Goal: Task Accomplishment & Management: Use online tool/utility

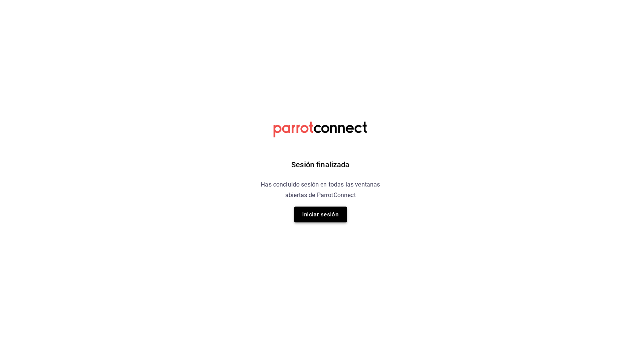
click at [316, 220] on button "Iniciar sesión" at bounding box center [320, 214] width 53 height 16
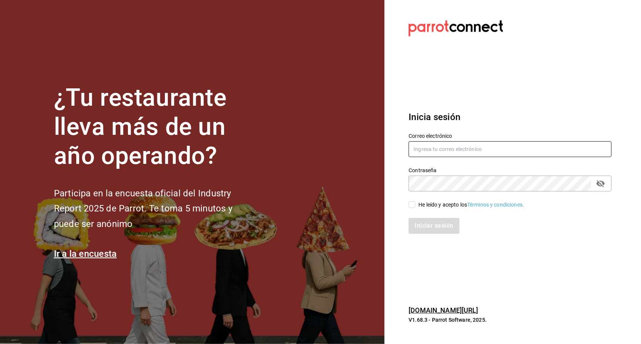
type input "ayartecruz10@gmail.com"
click at [439, 152] on input "ayartecruz10@gmail.com" at bounding box center [510, 149] width 203 height 16
click at [418, 203] on span "He leído y acepto los Términos y condiciones." at bounding box center [469, 205] width 109 height 8
click at [415, 203] on input "He leído y acepto los Términos y condiciones." at bounding box center [412, 204] width 7 height 7
checkbox input "true"
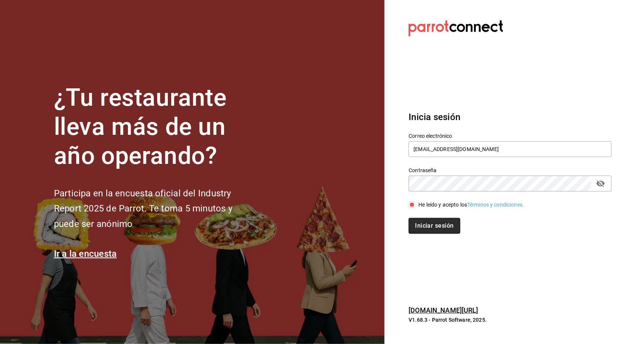
click at [411, 227] on button "Iniciar sesión" at bounding box center [434, 226] width 51 height 16
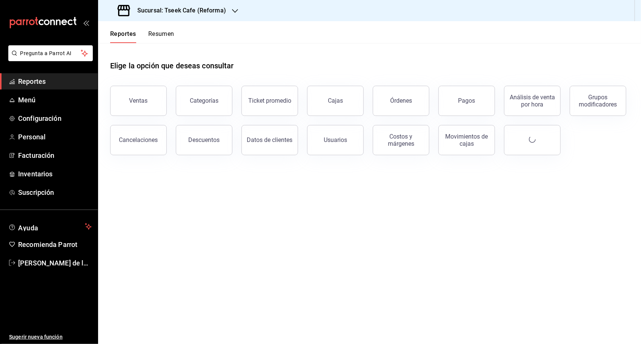
click at [139, 115] on div "Ventas" at bounding box center [134, 96] width 66 height 39
click at [152, 91] on button "Ventas" at bounding box center [138, 101] width 57 height 30
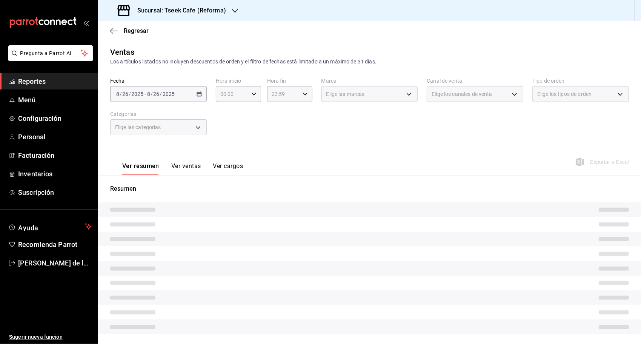
click at [199, 94] on div "[DATE] [DATE] - [DATE] [DATE]" at bounding box center [158, 94] width 97 height 16
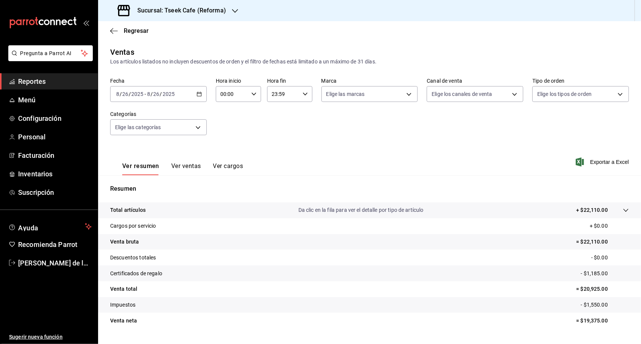
click at [199, 93] on icon "button" at bounding box center [199, 93] width 5 height 5
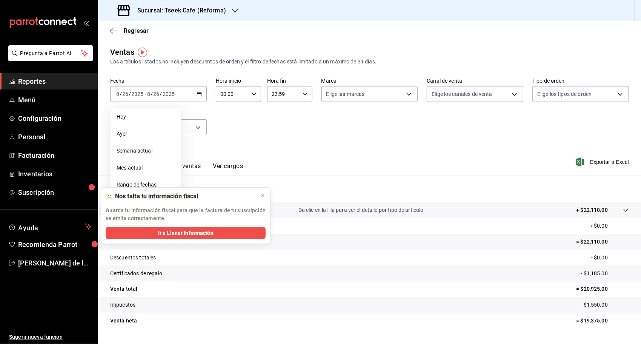
click at [276, 131] on div "Fecha [DATE] [DATE] - [DATE] [DATE] [PERSON_NAME] Semana actual Mes actual Rang…" at bounding box center [369, 111] width 519 height 66
click at [262, 198] on icon at bounding box center [263, 195] width 6 height 6
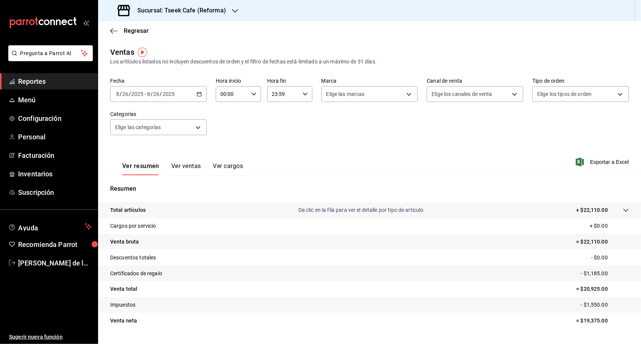
click at [205, 95] on div "[DATE] [DATE] - [DATE] [DATE]" at bounding box center [158, 94] width 97 height 16
click at [125, 187] on span "Rango de fechas" at bounding box center [146, 185] width 58 height 8
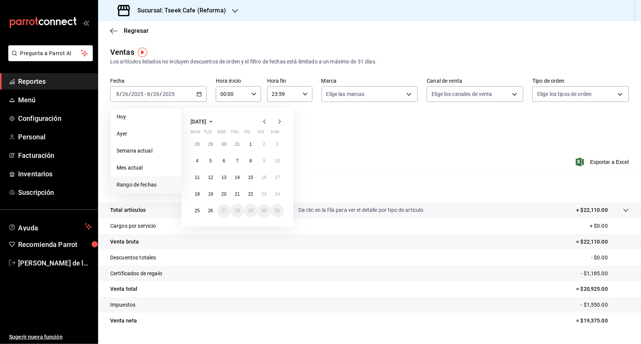
click at [263, 123] on icon "button" at bounding box center [264, 121] width 9 height 9
click at [206, 123] on span "[DATE]" at bounding box center [199, 121] width 16 height 6
click at [263, 120] on icon "button" at bounding box center [264, 121] width 9 height 9
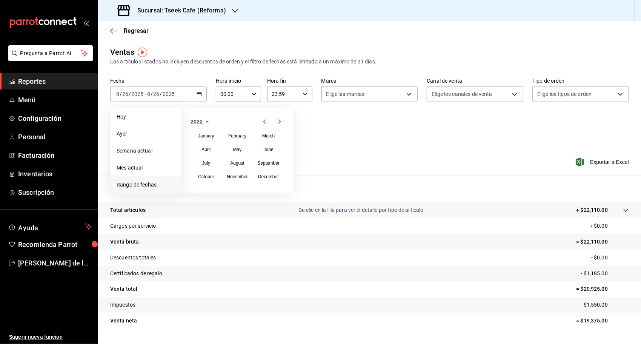
click at [263, 120] on icon "button" at bounding box center [264, 121] width 9 height 9
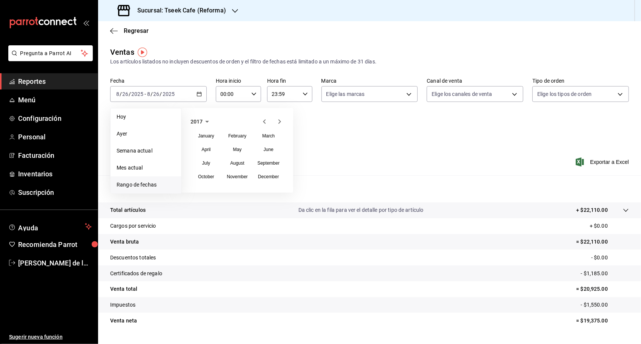
drag, startPoint x: 263, startPoint y: 120, endPoint x: 263, endPoint y: 125, distance: 4.9
click at [263, 125] on icon "button" at bounding box center [264, 121] width 9 height 9
click at [263, 124] on icon "button" at bounding box center [264, 121] width 9 height 9
click at [271, 147] on abbr "June" at bounding box center [269, 149] width 10 height 5
click at [251, 157] on button "12" at bounding box center [250, 161] width 13 height 14
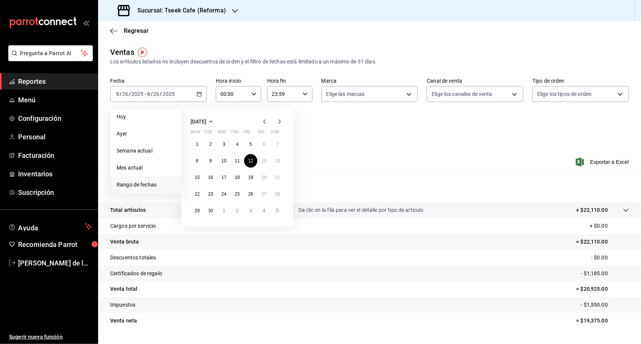
click at [278, 120] on icon "button" at bounding box center [279, 121] width 9 height 9
click at [206, 120] on span "[DATE]" at bounding box center [199, 121] width 16 height 6
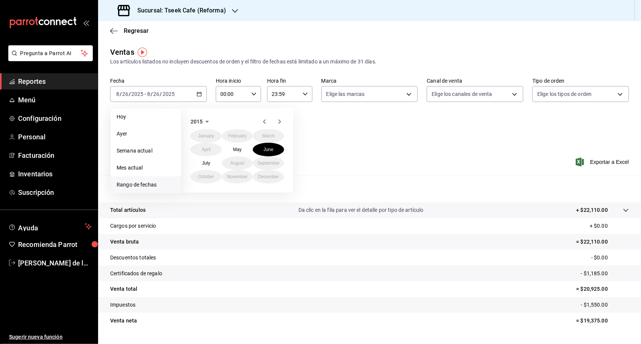
click at [281, 121] on icon "button" at bounding box center [279, 121] width 9 height 9
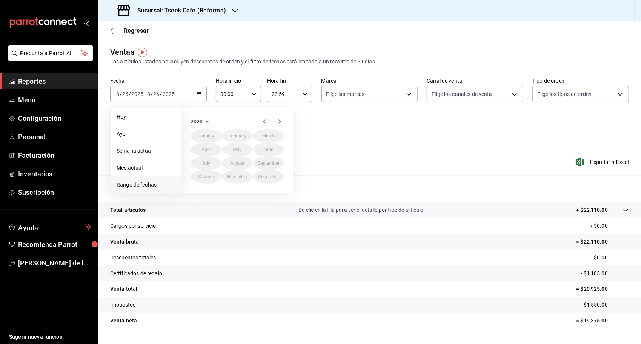
click at [281, 121] on icon "button" at bounding box center [279, 121] width 9 height 9
click at [261, 123] on icon "button" at bounding box center [264, 121] width 9 height 9
click at [280, 120] on icon "button" at bounding box center [279, 121] width 9 height 9
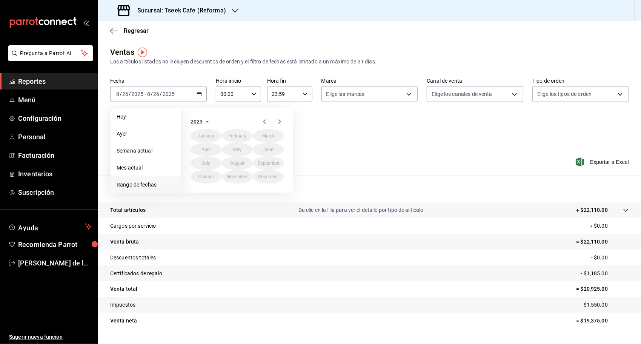
click at [281, 122] on icon "button" at bounding box center [279, 121] width 9 height 9
click at [284, 120] on icon "button" at bounding box center [279, 121] width 9 height 9
click at [261, 127] on div "[DATE] February March April May June July August September October November Dec…" at bounding box center [237, 150] width 112 height 85
click at [261, 123] on icon "button" at bounding box center [264, 121] width 9 height 9
click at [207, 125] on icon "button" at bounding box center [207, 121] width 9 height 9
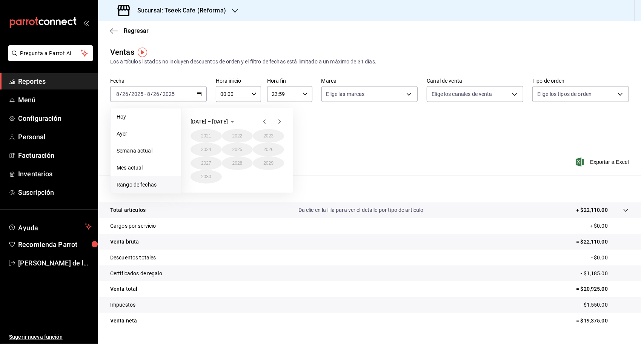
click at [211, 120] on span "[DATE] – [DATE]" at bounding box center [209, 121] width 37 height 6
click at [328, 125] on div "Fecha [DATE] [DATE] - [DATE] [DATE] [PERSON_NAME] Semana actual Mes actual [GEO…" at bounding box center [369, 111] width 519 height 66
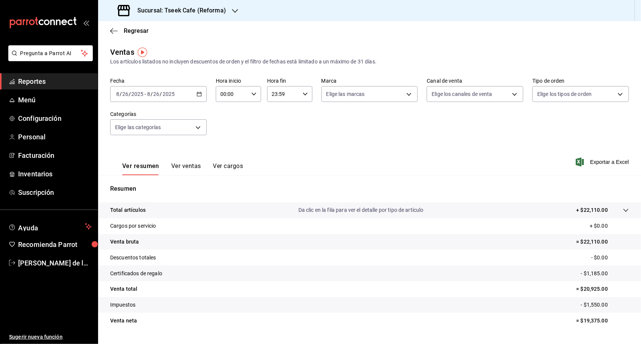
click at [204, 88] on div "[DATE] [DATE] - [DATE] [DATE]" at bounding box center [158, 94] width 97 height 16
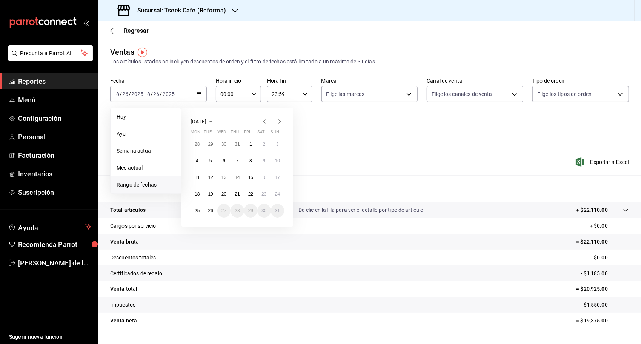
click at [262, 121] on icon "button" at bounding box center [264, 121] width 9 height 9
click at [206, 118] on span "[DATE]" at bounding box center [199, 121] width 16 height 6
click at [261, 122] on icon "button" at bounding box center [264, 121] width 9 height 9
click at [210, 173] on button "October" at bounding box center [206, 177] width 31 height 14
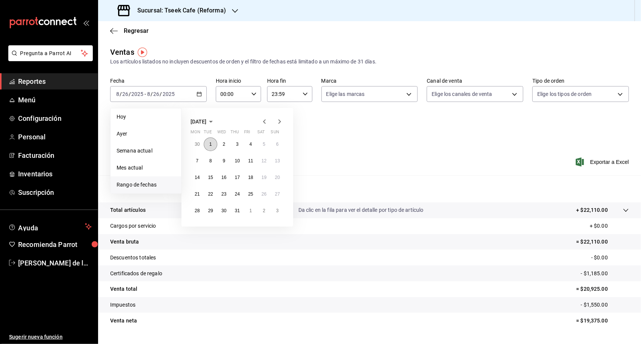
click at [215, 144] on button "1" at bounding box center [210, 144] width 13 height 14
click at [227, 141] on button "2" at bounding box center [223, 144] width 13 height 14
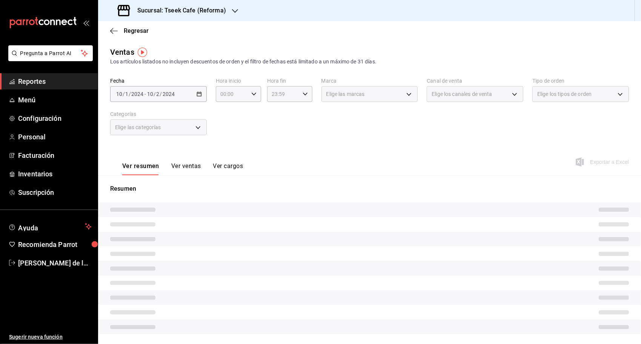
click at [201, 96] on div "[DATE] [DATE] - [DATE] [DATE]" at bounding box center [158, 94] width 97 height 16
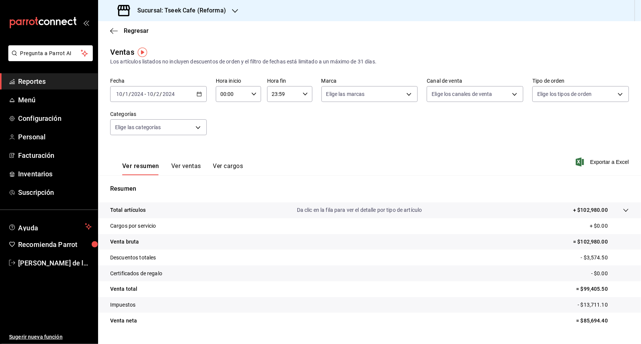
click at [194, 90] on div "[DATE] [DATE] - [DATE] [DATE]" at bounding box center [158, 94] width 97 height 16
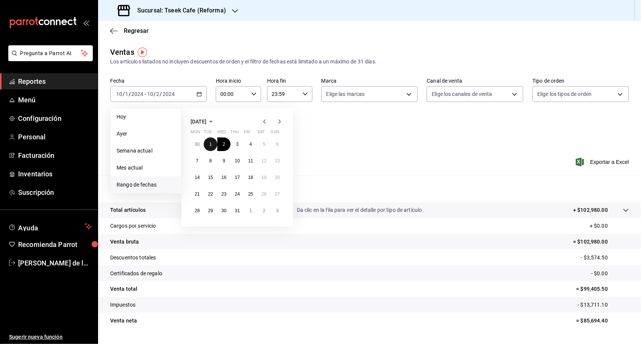
click at [216, 144] on button "1" at bounding box center [210, 144] width 13 height 14
click at [240, 206] on button "31" at bounding box center [237, 211] width 13 height 14
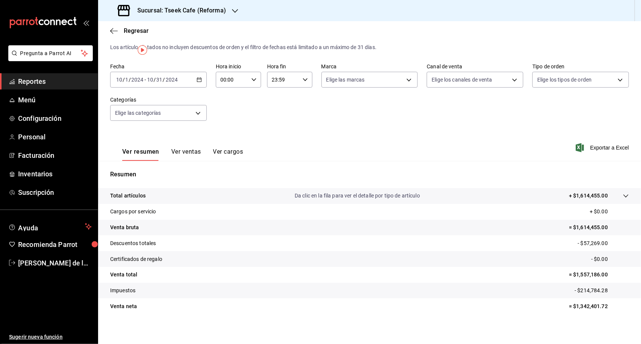
scroll to position [18, 0]
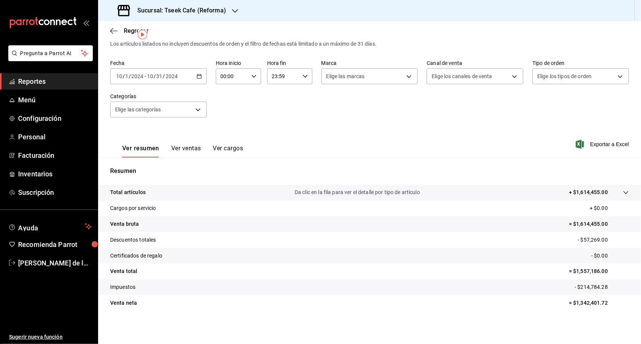
click at [186, 148] on button "Ver ventas" at bounding box center [186, 151] width 30 height 13
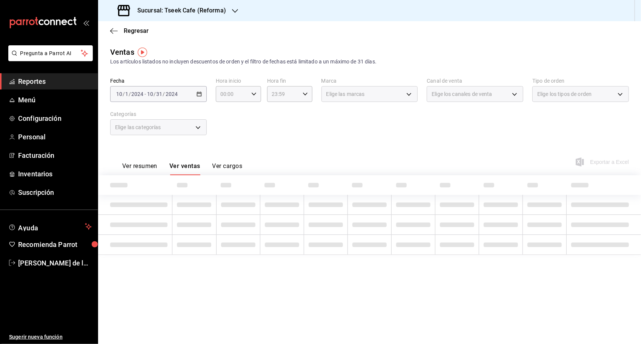
click at [145, 163] on button "Ver resumen" at bounding box center [139, 168] width 35 height 13
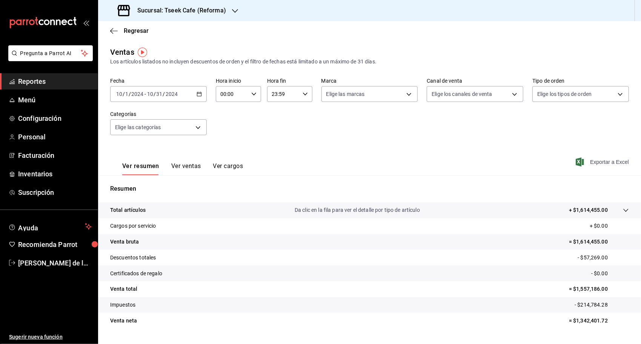
click at [590, 161] on span "Exportar a Excel" at bounding box center [603, 161] width 52 height 9
click at [200, 91] on div "[DATE] [DATE] - [DATE] [DATE]" at bounding box center [158, 94] width 97 height 16
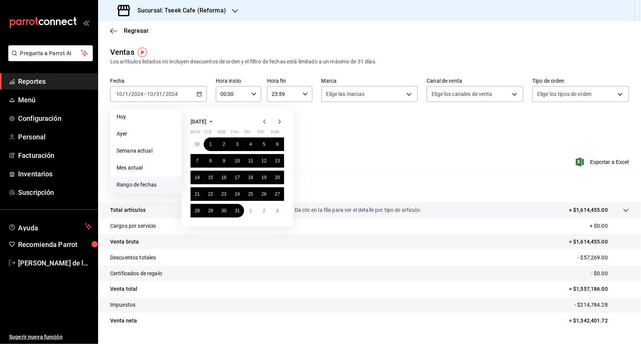
click at [279, 122] on icon "button" at bounding box center [279, 121] width 3 height 5
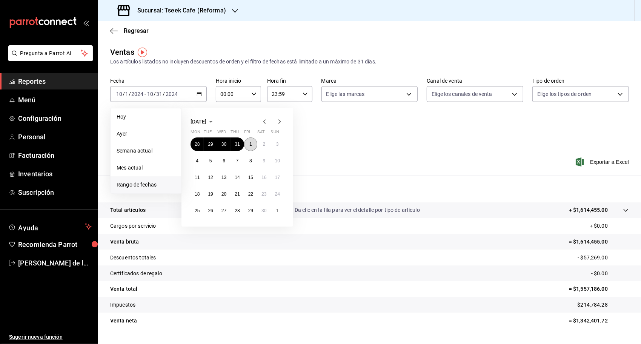
click at [251, 138] on button "1" at bounding box center [250, 144] width 13 height 14
click at [254, 211] on button "29" at bounding box center [250, 211] width 13 height 14
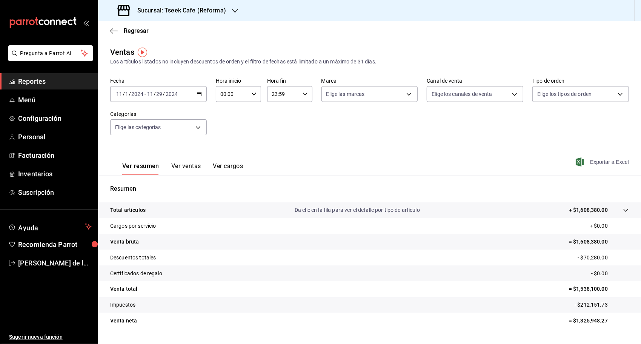
click at [593, 159] on span "Exportar a Excel" at bounding box center [603, 161] width 52 height 9
click at [316, 121] on div "Fecha [DATE] [DATE] - [DATE] [DATE] Hora inicio 00:00 Hora inicio Hora fin 23:5…" at bounding box center [369, 111] width 519 height 66
click at [194, 94] on div "[DATE] [DATE] - [DATE] [DATE]" at bounding box center [158, 94] width 97 height 16
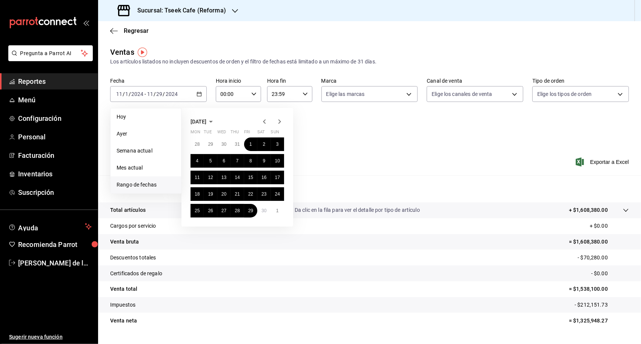
click at [277, 122] on icon "button" at bounding box center [279, 121] width 9 height 9
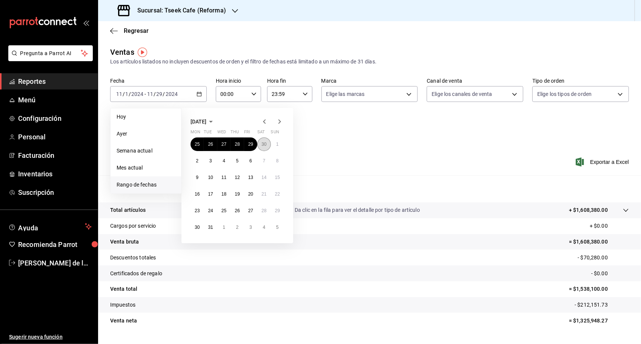
click at [269, 145] on button "30" at bounding box center [263, 144] width 13 height 14
click at [263, 125] on icon "button" at bounding box center [264, 121] width 9 height 9
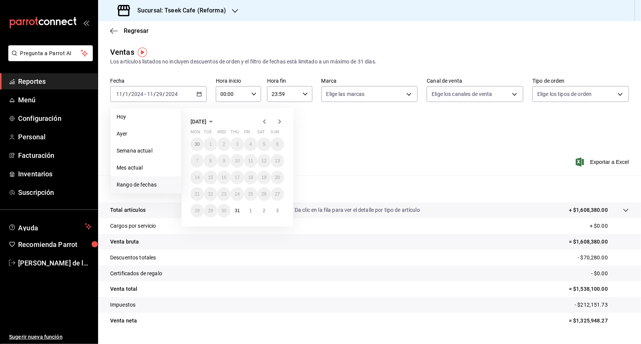
click at [278, 125] on icon "button" at bounding box center [279, 121] width 9 height 9
click at [281, 121] on icon "button" at bounding box center [279, 121] width 9 height 9
click at [277, 211] on abbr "29" at bounding box center [277, 210] width 5 height 5
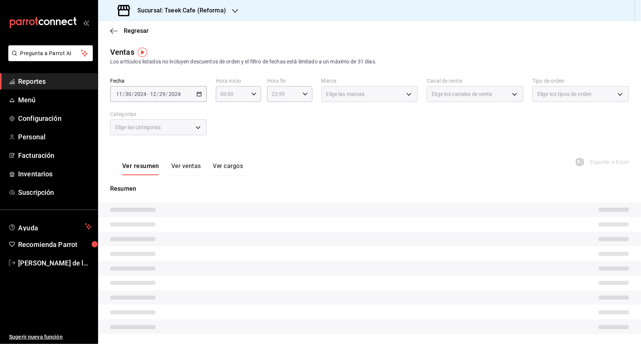
click at [199, 89] on div "[DATE] [DATE] - [DATE] [DATE]" at bounding box center [158, 94] width 97 height 16
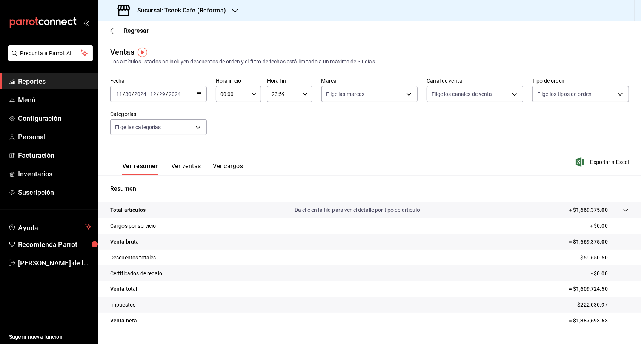
click at [196, 91] on div "[DATE] [DATE] - [DATE] [DATE]" at bounding box center [158, 94] width 97 height 16
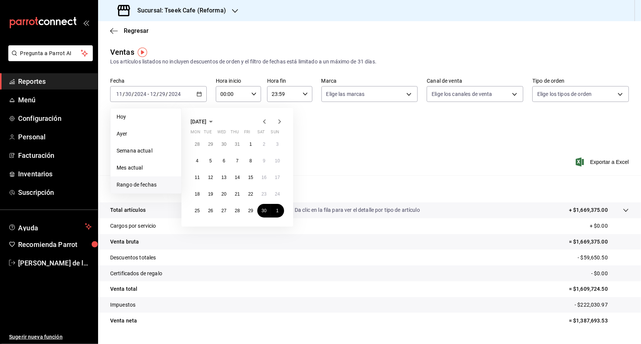
click at [278, 118] on icon "button" at bounding box center [279, 121] width 9 height 9
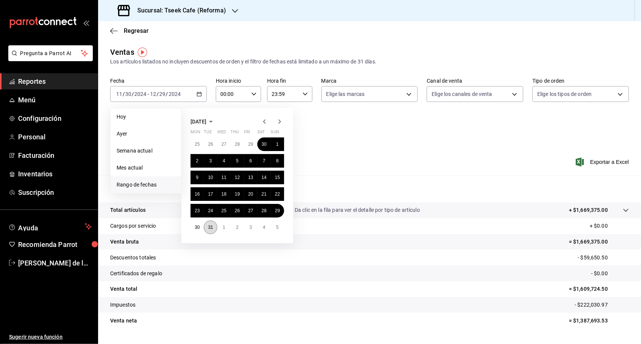
click at [208, 226] on button "31" at bounding box center [210, 227] width 13 height 14
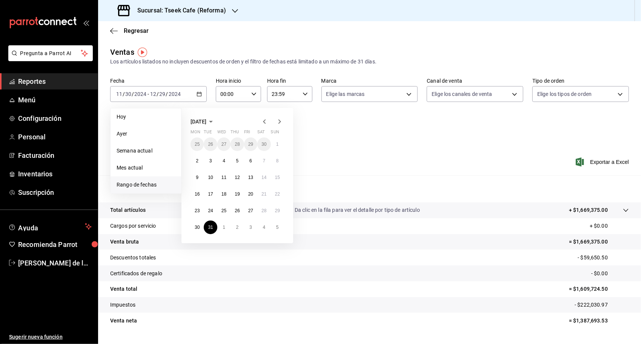
click at [261, 120] on icon "button" at bounding box center [264, 121] width 9 height 9
click at [275, 209] on button "1" at bounding box center [277, 211] width 13 height 14
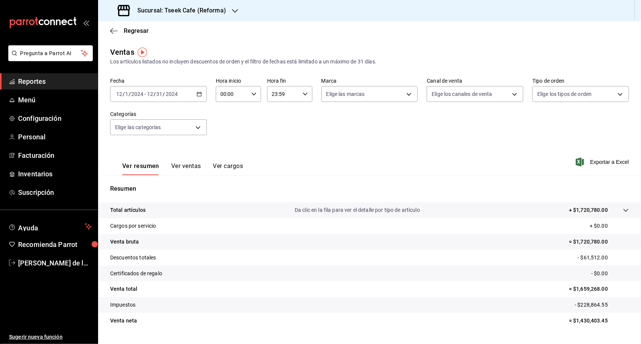
click at [594, 160] on span "Exportar a Excel" at bounding box center [603, 161] width 52 height 9
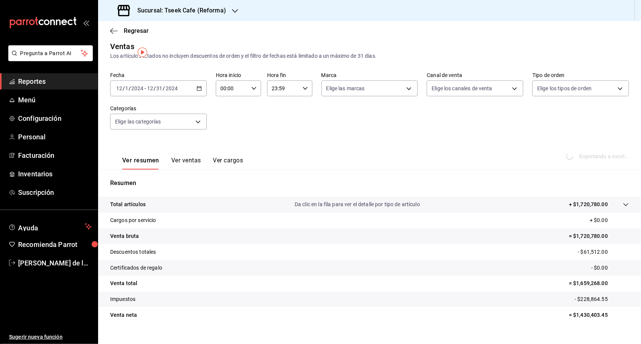
scroll to position [18, 0]
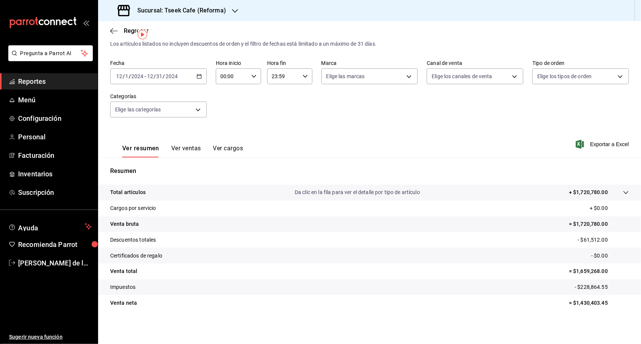
click at [198, 75] on icon "button" at bounding box center [199, 76] width 5 height 5
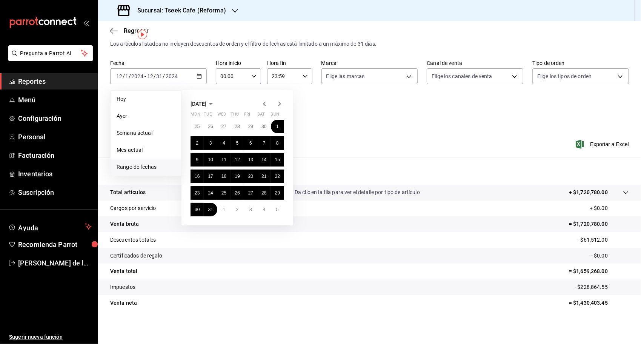
click at [277, 105] on icon "button" at bounding box center [279, 103] width 9 height 9
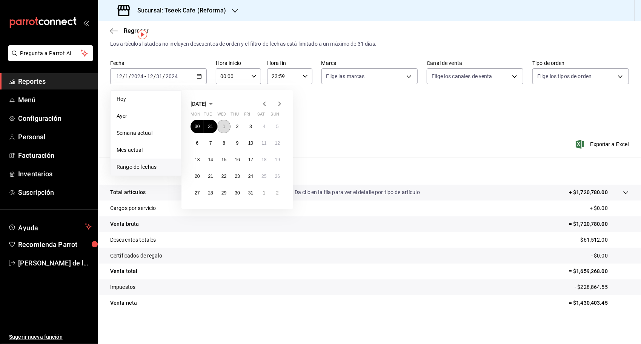
click at [226, 122] on button "1" at bounding box center [223, 127] width 13 height 14
click at [253, 187] on button "31" at bounding box center [250, 193] width 13 height 14
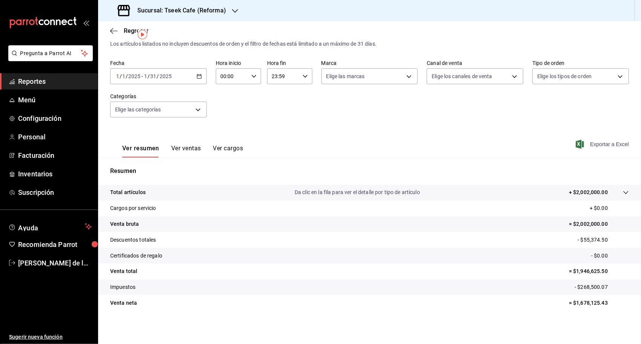
click at [618, 148] on span "Exportar a Excel" at bounding box center [603, 144] width 52 height 9
click at [227, 128] on div "Ver resumen Ver ventas Ver cargos Exportar a Excel" at bounding box center [369, 141] width 543 height 31
click at [199, 81] on div "[DATE] [DATE] - [DATE] [DATE]" at bounding box center [158, 76] width 97 height 16
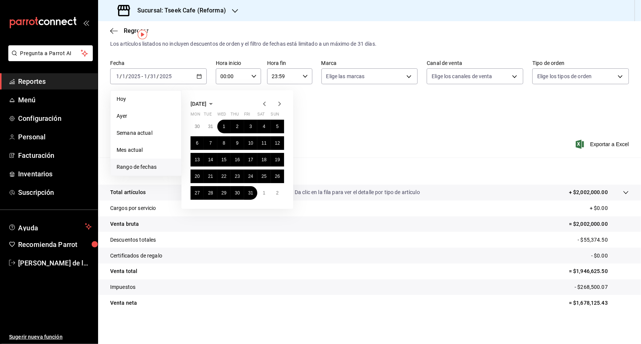
click at [280, 105] on icon "button" at bounding box center [279, 103] width 9 height 9
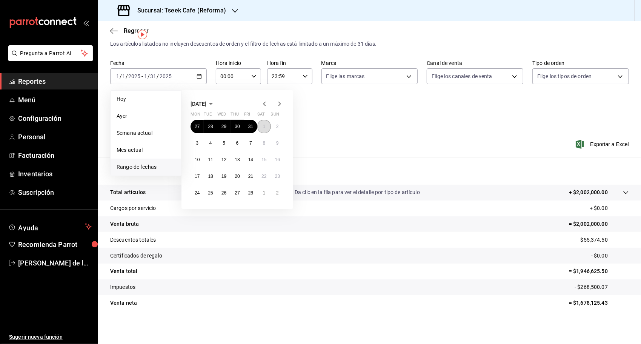
click at [266, 129] on button "1" at bounding box center [263, 127] width 13 height 14
click at [254, 195] on button "28" at bounding box center [250, 193] width 13 height 14
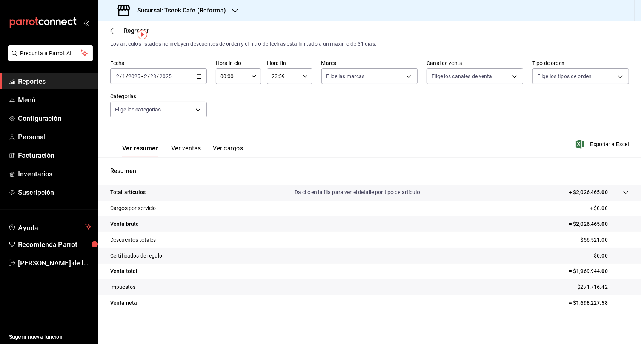
click at [608, 146] on span "Exportar a Excel" at bounding box center [603, 144] width 52 height 9
click at [209, 73] on div "Fecha [DATE] [DATE] - [DATE] [DATE] Hora inicio 00:00 Hora inicio Hora fin 23:5…" at bounding box center [369, 93] width 519 height 66
click at [203, 78] on div "[DATE] [DATE] - [DATE] [DATE]" at bounding box center [158, 76] width 97 height 16
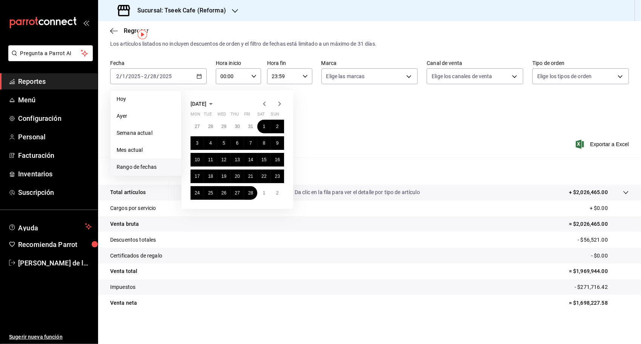
click at [279, 106] on icon "button" at bounding box center [279, 103] width 9 height 9
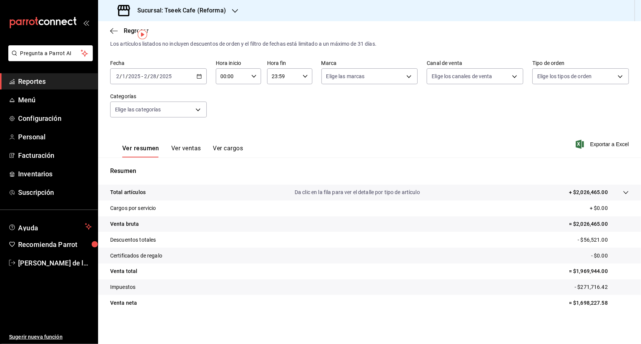
click at [323, 99] on div "Fecha [DATE] [DATE] - [DATE] [DATE] Hora inicio 00:00 Hora inicio Hora fin 23:5…" at bounding box center [369, 93] width 519 height 66
click at [201, 80] on div "[DATE] [DATE] - [DATE] [DATE]" at bounding box center [158, 76] width 97 height 16
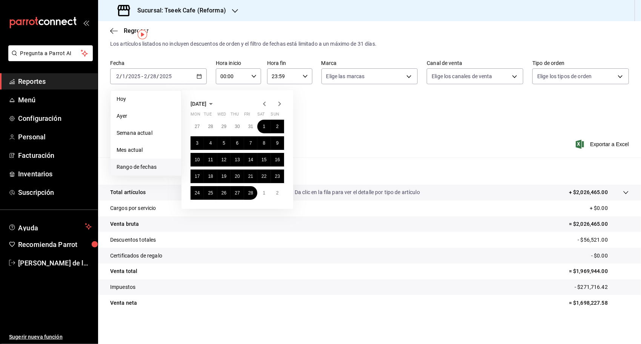
click at [278, 103] on icon "button" at bounding box center [279, 103] width 9 height 9
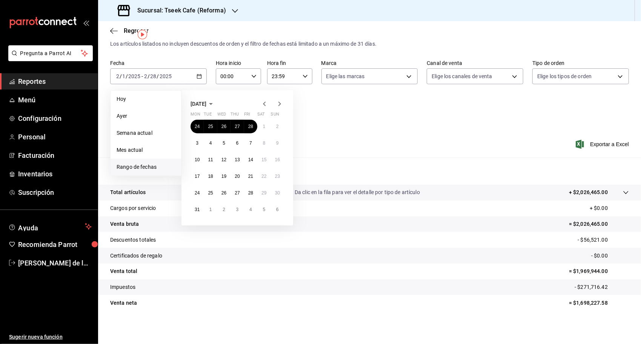
click at [344, 118] on div "Fecha [DATE] [DATE] - [DATE] [DATE] [PERSON_NAME] Semana actual Mes actual [GEO…" at bounding box center [369, 93] width 519 height 66
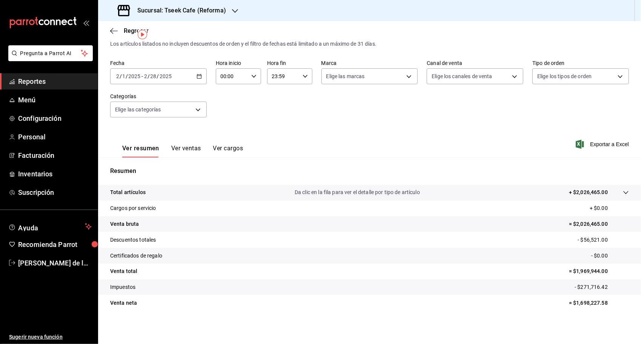
click at [228, 9] on div "Sucursal: Tseek Cafe (Reforma)" at bounding box center [172, 10] width 137 height 21
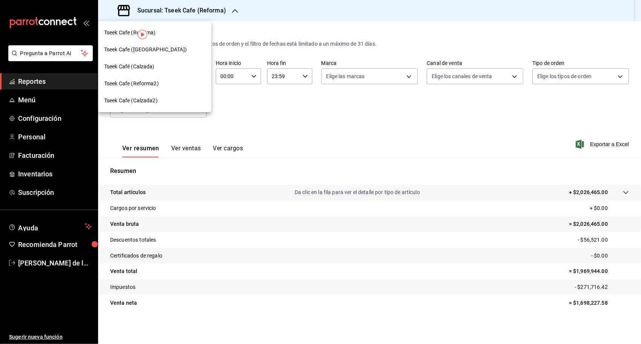
click at [167, 64] on div "Tseek Café (Calzada)" at bounding box center [154, 67] width 101 height 8
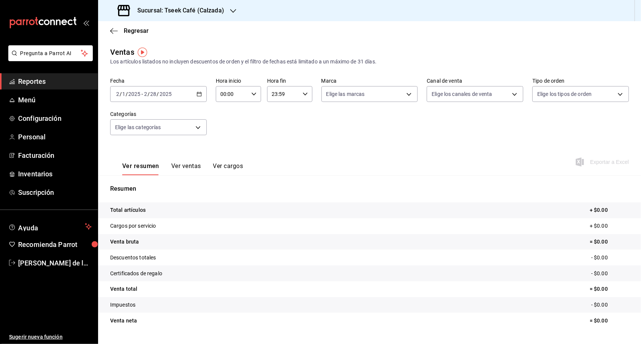
click at [181, 15] on div "Sucursal: Tseek Café (Calzada)" at bounding box center [171, 10] width 135 height 21
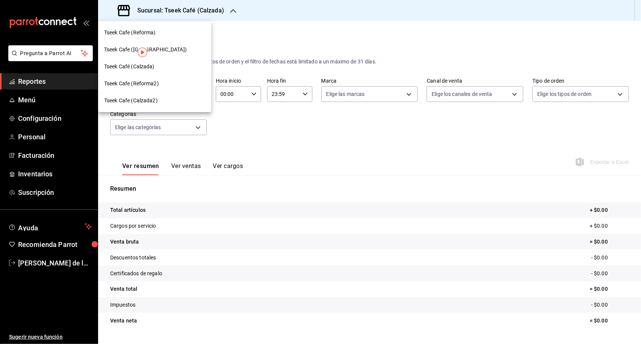
click at [163, 49] on div "Tseek Cafe ([GEOGRAPHIC_DATA])" at bounding box center [154, 50] width 101 height 8
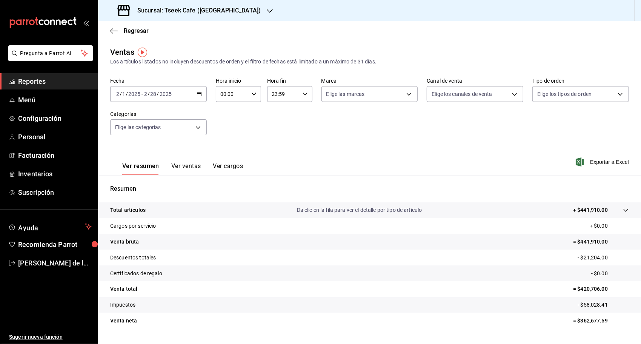
click at [197, 96] on \(Stroke\) "button" at bounding box center [199, 94] width 5 height 4
click at [158, 186] on span "Rango de fechas" at bounding box center [146, 185] width 58 height 8
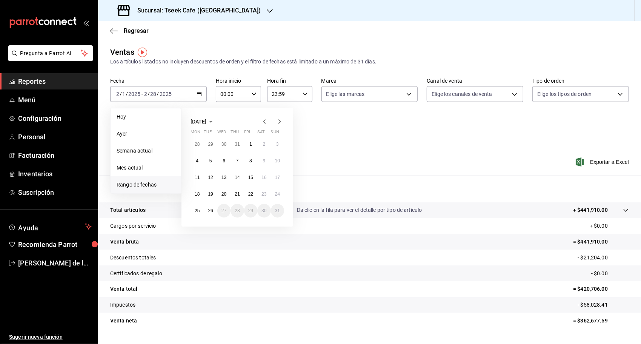
click at [258, 121] on div "[DATE]" at bounding box center [238, 121] width 94 height 9
click at [260, 121] on div "[DATE]" at bounding box center [238, 121] width 94 height 9
click at [260, 120] on icon "button" at bounding box center [264, 121] width 9 height 9
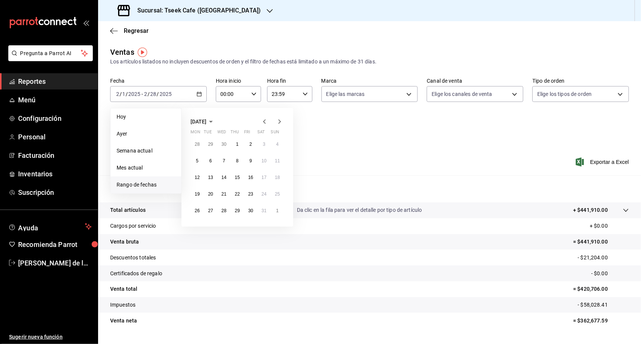
click at [260, 120] on icon "button" at bounding box center [264, 121] width 9 height 9
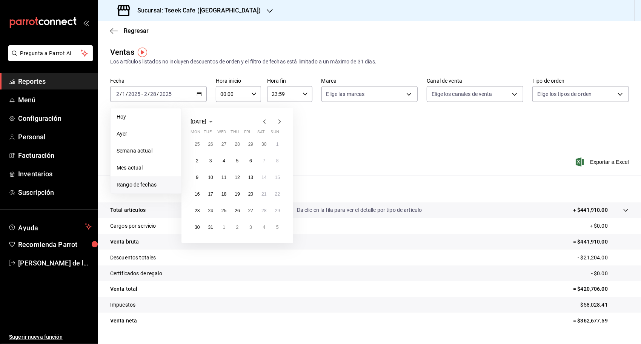
click at [260, 120] on icon "button" at bounding box center [264, 121] width 9 height 9
click at [264, 122] on icon "button" at bounding box center [264, 121] width 9 height 9
click at [281, 122] on icon "button" at bounding box center [279, 121] width 9 height 9
click at [210, 143] on abbr "1" at bounding box center [210, 143] width 3 height 5
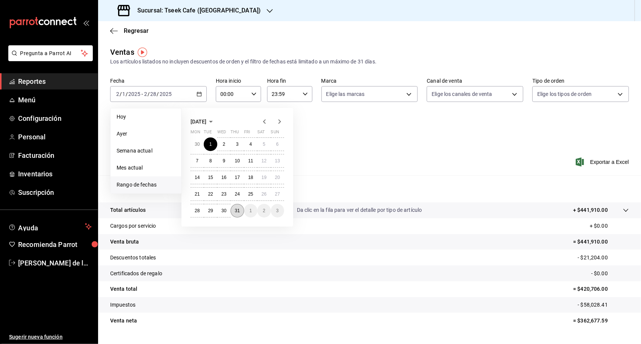
click at [239, 211] on abbr "31" at bounding box center [237, 210] width 5 height 5
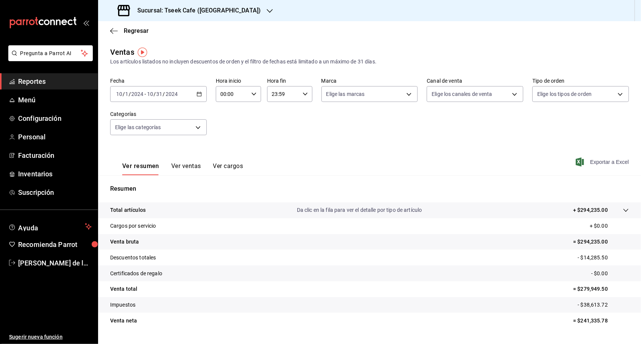
click at [590, 158] on span "Exportar a Excel" at bounding box center [603, 161] width 52 height 9
drag, startPoint x: 282, startPoint y: 113, endPoint x: 203, endPoint y: 115, distance: 78.9
click at [282, 113] on div "Fecha [DATE] [DATE] - [DATE] [DATE] Hora inicio 00:00 Hora inicio Hora fin 23:5…" at bounding box center [369, 111] width 519 height 66
click at [197, 100] on div "[DATE] [DATE] - [DATE] [DATE]" at bounding box center [158, 94] width 97 height 16
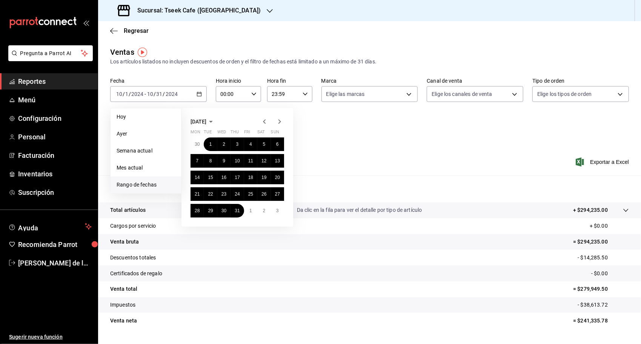
click at [278, 122] on icon "button" at bounding box center [279, 121] width 9 height 9
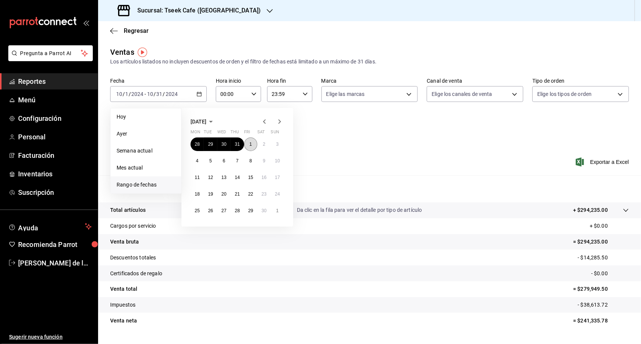
click at [253, 144] on button "1" at bounding box center [250, 144] width 13 height 14
click at [269, 209] on button "30" at bounding box center [263, 211] width 13 height 14
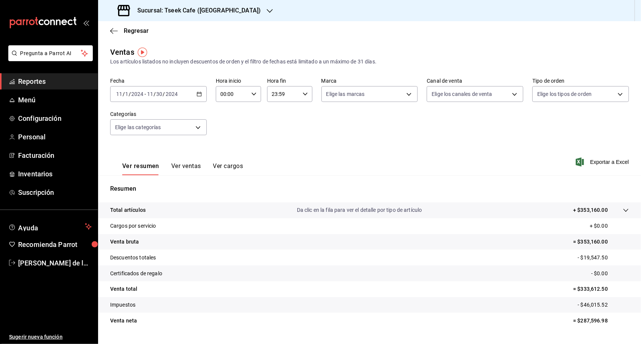
click at [604, 160] on span "Exportar a Excel" at bounding box center [603, 161] width 52 height 9
click at [194, 95] on div "[DATE] [DATE] - [DATE] [DATE]" at bounding box center [158, 94] width 97 height 16
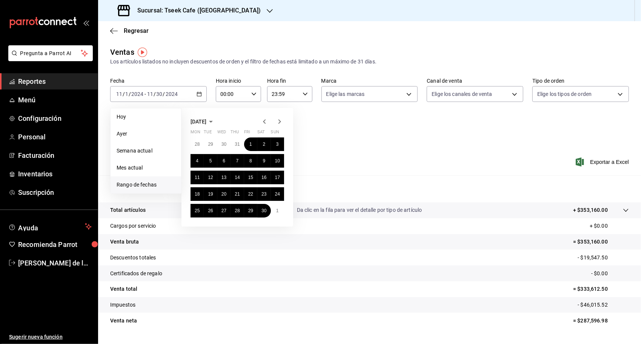
click at [282, 121] on icon "button" at bounding box center [279, 121] width 9 height 9
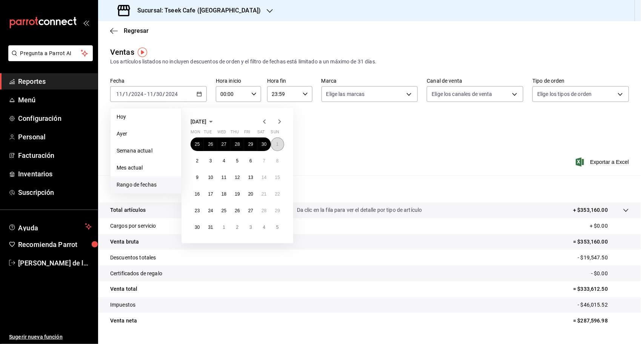
click at [278, 143] on abbr "1" at bounding box center [277, 143] width 3 height 5
click at [209, 229] on abbr "31" at bounding box center [210, 227] width 5 height 5
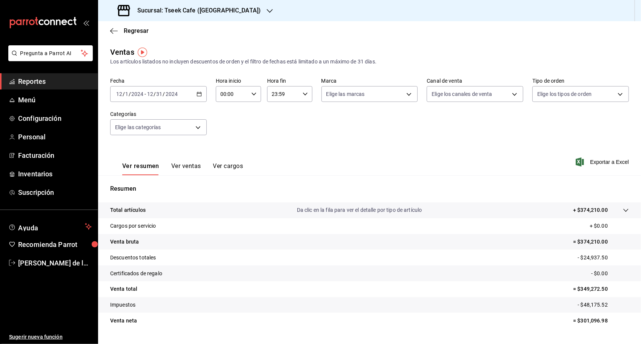
click at [600, 161] on span "Exportar a Excel" at bounding box center [603, 161] width 52 height 9
click at [194, 94] on div "[DATE] [DATE] - [DATE] [DATE]" at bounding box center [158, 94] width 97 height 16
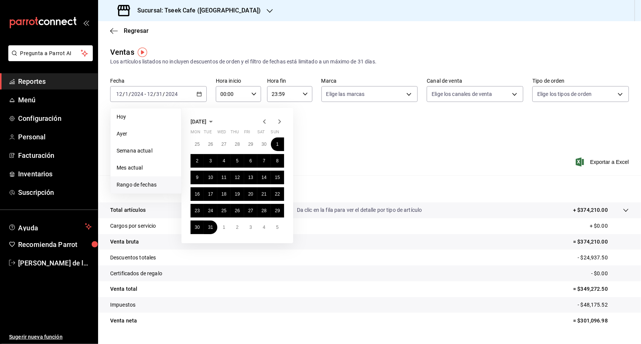
click at [277, 124] on icon "button" at bounding box center [279, 121] width 9 height 9
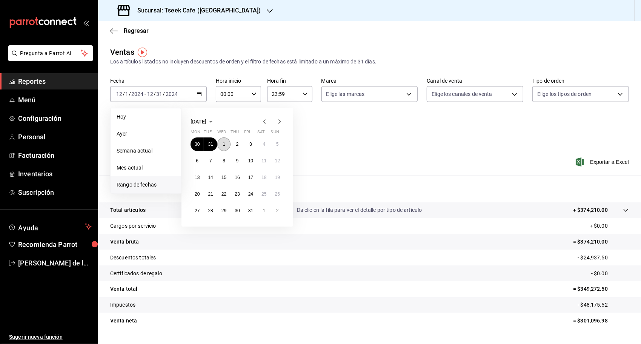
click at [228, 142] on button "1" at bounding box center [223, 144] width 13 height 14
click at [251, 214] on button "31" at bounding box center [250, 211] width 13 height 14
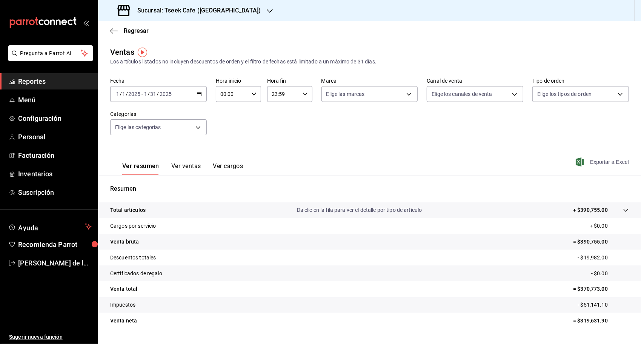
click at [592, 165] on span "Exportar a Excel" at bounding box center [603, 161] width 52 height 9
click at [203, 91] on div "[DATE] [DATE] - [DATE] [DATE]" at bounding box center [158, 94] width 97 height 16
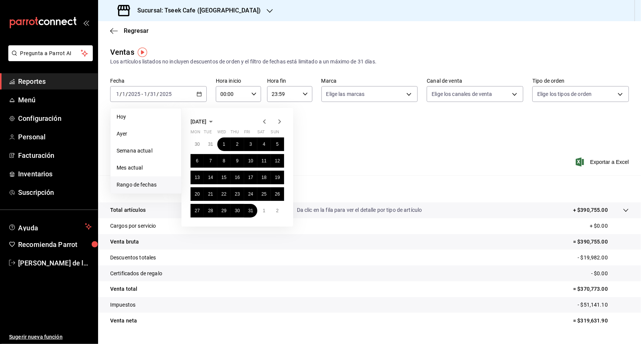
click at [279, 121] on icon "button" at bounding box center [279, 121] width 9 height 9
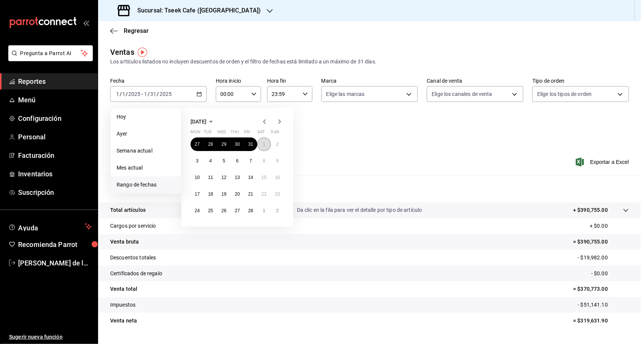
click at [266, 144] on button "1" at bounding box center [263, 144] width 13 height 14
click at [251, 213] on abbr "28" at bounding box center [250, 210] width 5 height 5
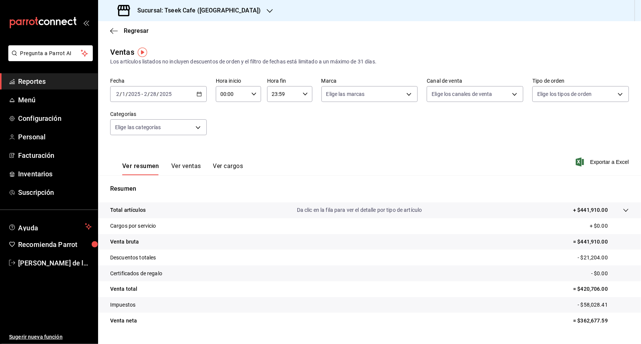
click at [596, 165] on span "Exportar a Excel" at bounding box center [603, 161] width 52 height 9
click at [320, 29] on div "Regresar" at bounding box center [369, 30] width 543 height 19
click at [36, 78] on span "Reportes" at bounding box center [55, 81] width 74 height 10
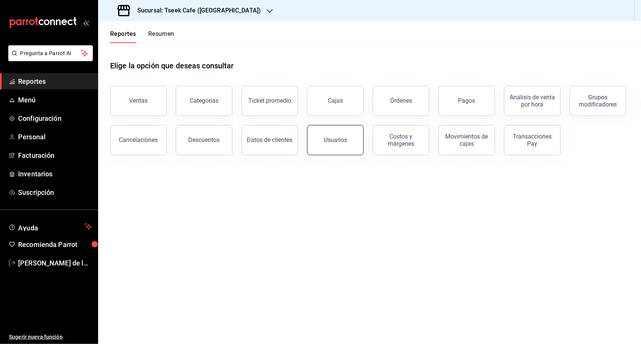
click at [360, 141] on button "Usuarios" at bounding box center [335, 140] width 57 height 30
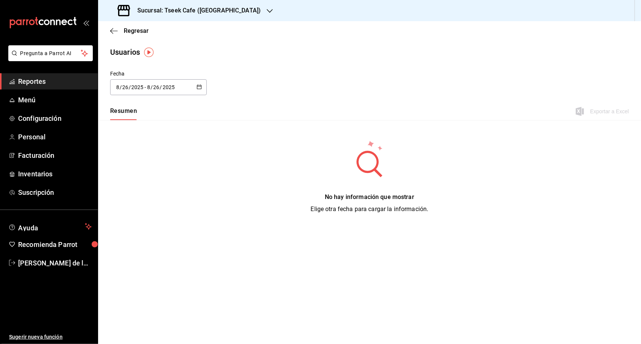
click at [58, 83] on span "Reportes" at bounding box center [55, 81] width 74 height 10
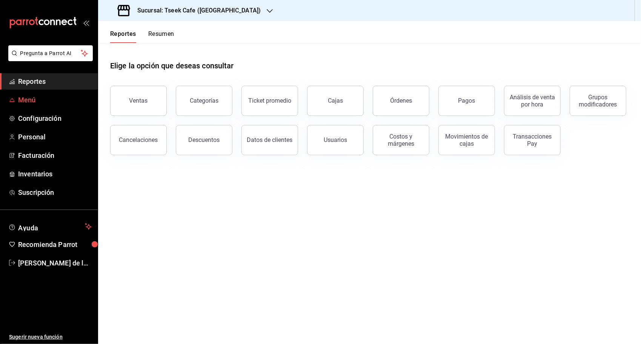
click at [57, 103] on span "Menú" at bounding box center [55, 100] width 74 height 10
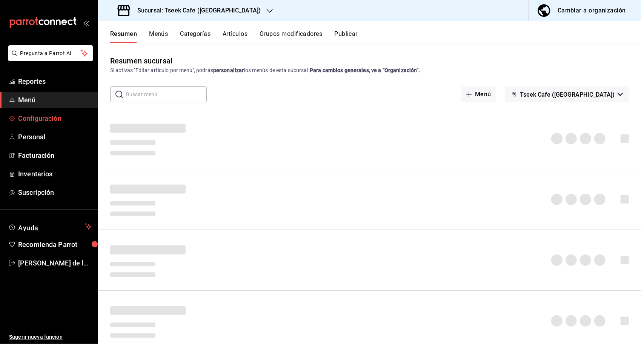
click at [55, 117] on span "Configuración" at bounding box center [55, 118] width 74 height 10
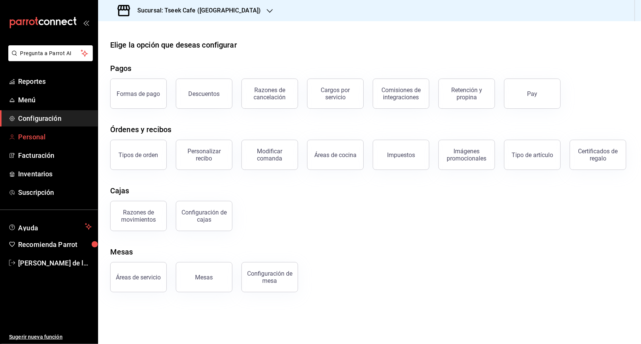
click at [45, 135] on span "Personal" at bounding box center [55, 137] width 74 height 10
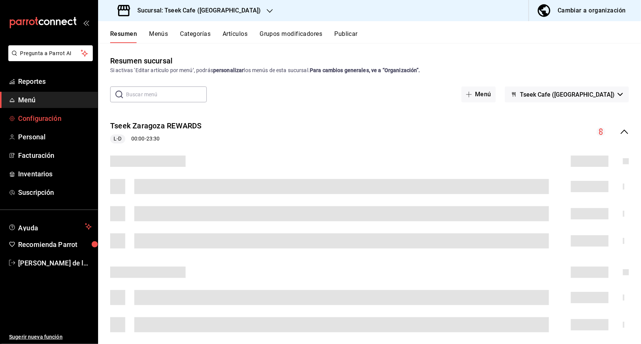
click at [63, 110] on link "Configuración" at bounding box center [49, 118] width 98 height 16
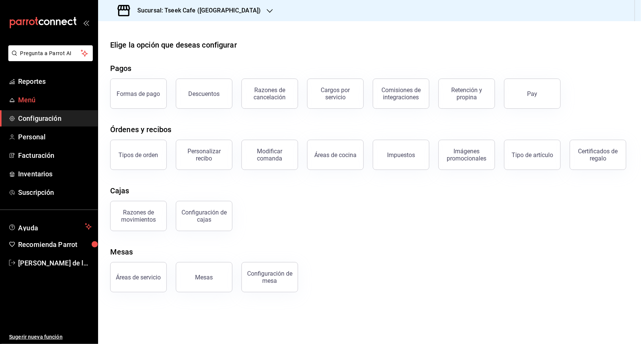
click at [63, 105] on link "Menú" at bounding box center [49, 100] width 98 height 16
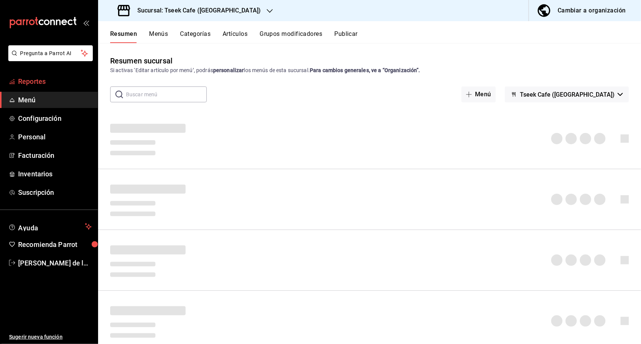
click at [68, 74] on link "Reportes" at bounding box center [49, 81] width 98 height 16
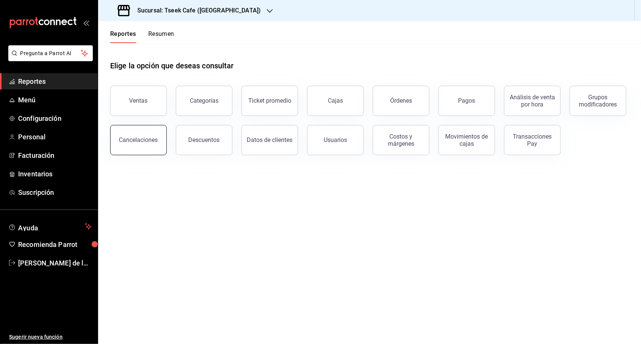
click at [142, 126] on div "Cancelaciones" at bounding box center [134, 135] width 66 height 39
click at [146, 108] on button "Ventas" at bounding box center [138, 101] width 57 height 30
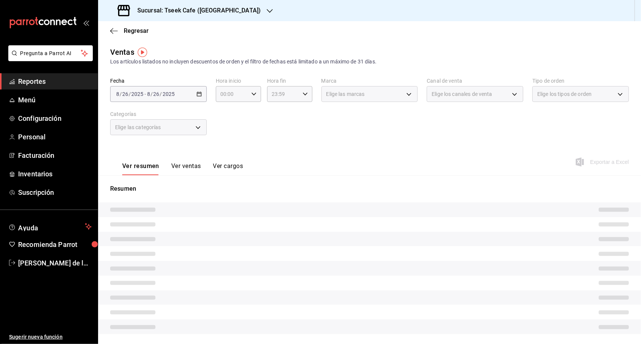
click at [486, 101] on div "Elige los canales de venta" at bounding box center [475, 94] width 97 height 16
click at [491, 98] on div "Elige los canales de venta" at bounding box center [475, 94] width 97 height 16
click at [542, 93] on span "Elige los tipos de orden" at bounding box center [564, 94] width 54 height 8
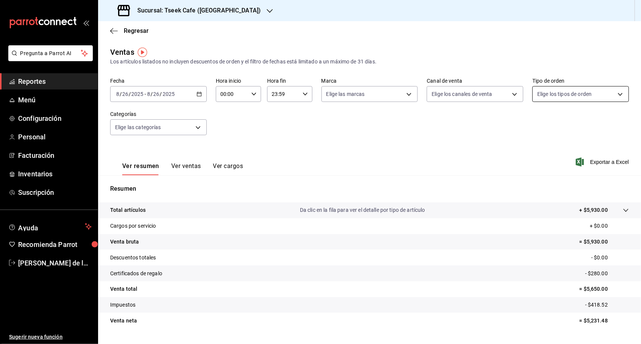
click at [542, 93] on body "Pregunta a Parrot AI Reportes Menú Configuración Personal Facturación Inventari…" at bounding box center [320, 172] width 641 height 344
click at [411, 127] on div at bounding box center [320, 172] width 641 height 344
click at [183, 123] on body "Pregunta a Parrot AI Reportes Menú Configuración Personal Facturación Inventari…" at bounding box center [320, 172] width 641 height 344
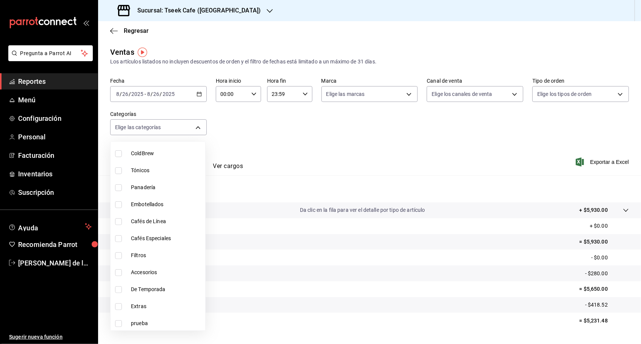
scroll to position [177, 0]
click at [292, 174] on div at bounding box center [320, 172] width 641 height 344
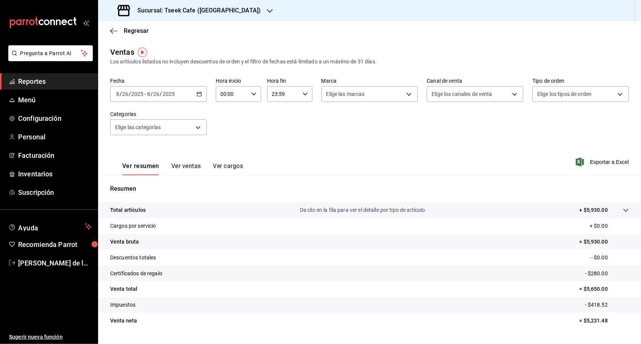
click at [509, 109] on div "Fecha 2025-08-26 8 / 26 / 2025 - 2025-08-26 8 / 26 / 2025 Hora inicio 00:00 Hor…" at bounding box center [369, 111] width 519 height 66
click at [500, 94] on body "Pregunta a Parrot AI Reportes Menú Configuración Personal Facturación Inventari…" at bounding box center [320, 172] width 641 height 344
click at [170, 123] on div at bounding box center [320, 172] width 641 height 344
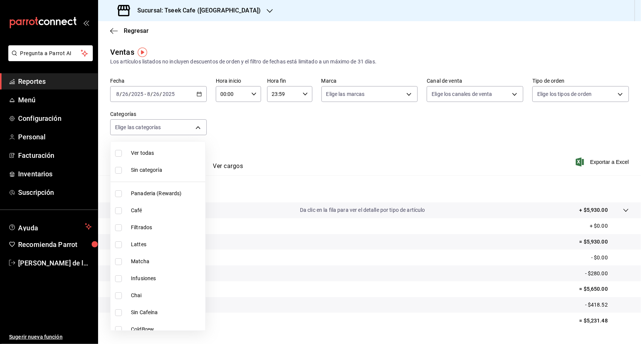
click at [170, 123] on body "Pregunta a Parrot AI Reportes Menú Configuración Personal Facturación Inventari…" at bounding box center [320, 172] width 641 height 344
click at [151, 212] on span "Café" at bounding box center [166, 210] width 71 height 8
type input "5f3f2911-da0c-48de-8064-770c83c334db"
checkbox input "true"
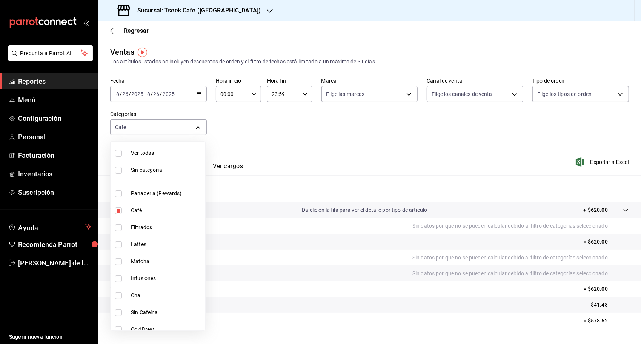
click at [152, 214] on li "Café" at bounding box center [158, 210] width 95 height 17
checkbox input "false"
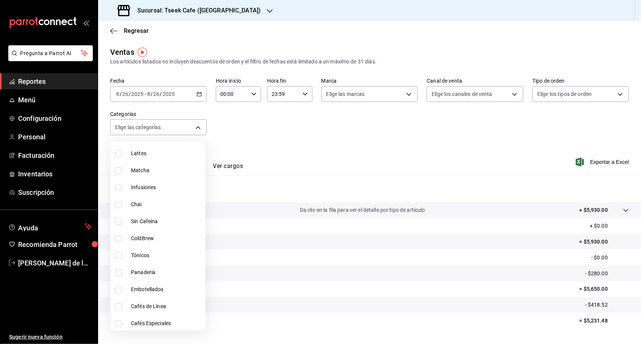
scroll to position [113, 0]
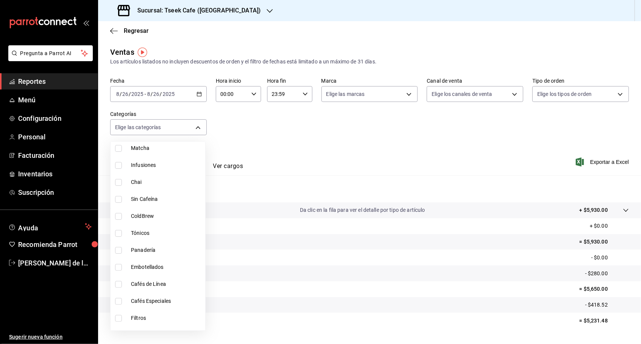
click at [145, 277] on li "Cafés de Línea" at bounding box center [158, 283] width 95 height 17
type input "e62a1eeb-cccc-4c83-92ac-2c5edc62178f"
checkbox input "true"
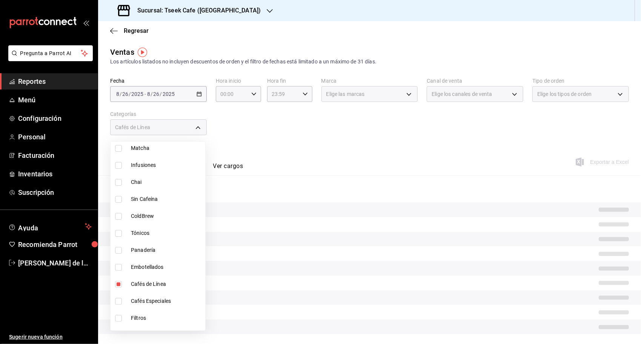
click at [138, 301] on span "Cafés Especiales" at bounding box center [166, 301] width 71 height 8
type input "e62a1eeb-cccc-4c83-92ac-2c5edc62178f,f958dd6f-98e8-4a34-83dc-0bfa05d196cd"
checkbox input "true"
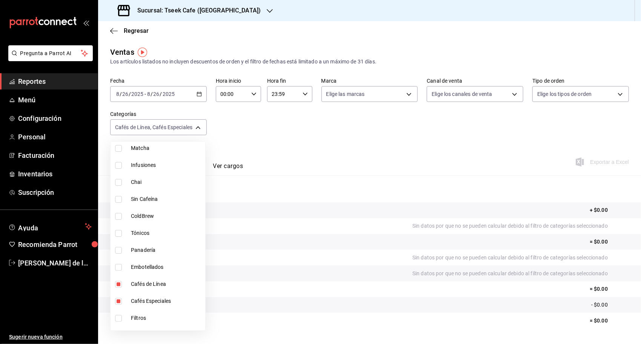
click at [296, 124] on div at bounding box center [320, 172] width 641 height 344
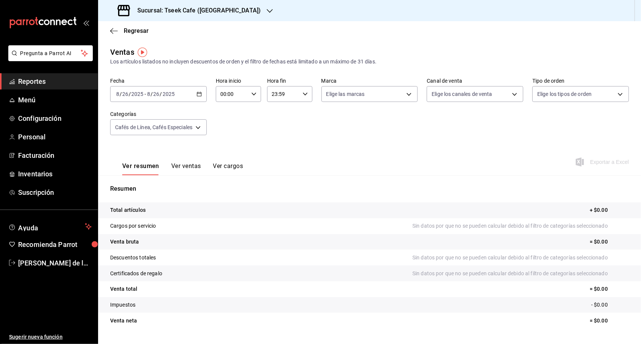
click at [197, 92] on icon "button" at bounding box center [199, 93] width 5 height 5
click at [152, 128] on li "Ayer" at bounding box center [146, 133] width 71 height 17
click at [183, 162] on button "Ver ventas" at bounding box center [186, 168] width 30 height 13
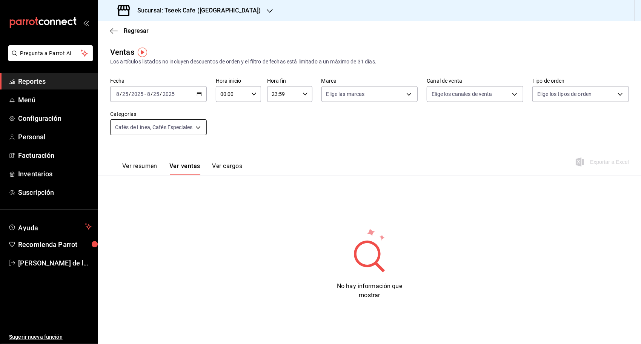
click at [192, 126] on body "Pregunta a Parrot AI Reportes Menú Configuración Personal Facturación Inventari…" at bounding box center [320, 172] width 641 height 344
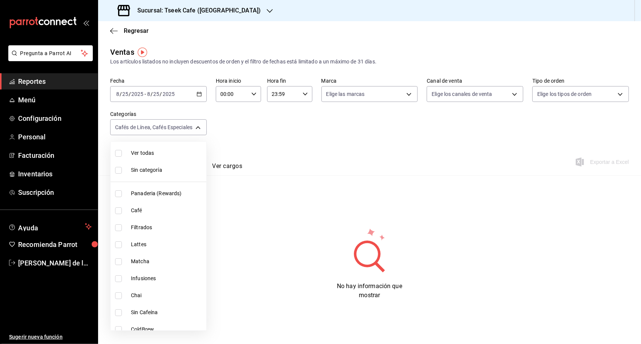
click at [293, 135] on div at bounding box center [320, 172] width 641 height 344
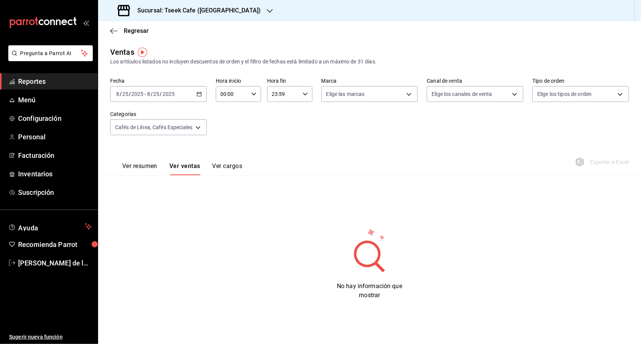
click at [267, 11] on icon "button" at bounding box center [270, 11] width 6 height 6
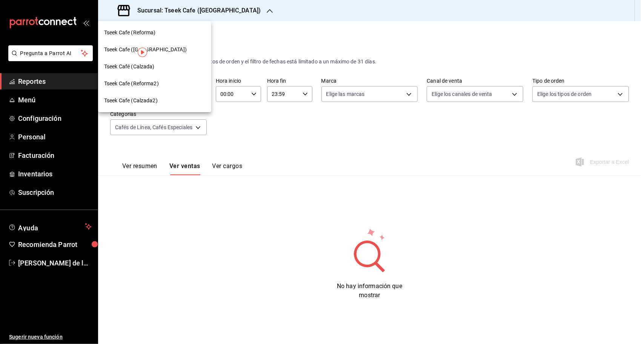
click at [168, 31] on div "Tseek Cafe (Reforma)" at bounding box center [154, 33] width 101 height 8
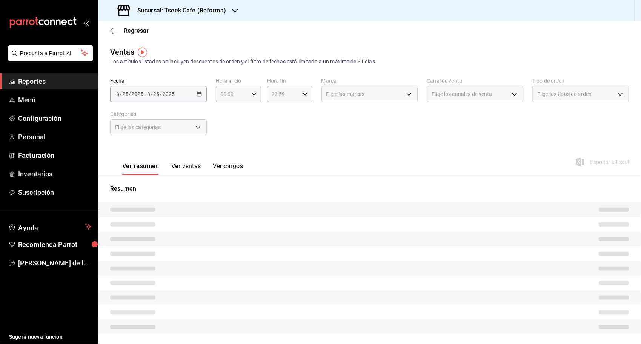
click at [199, 125] on div "Elige las categorías" at bounding box center [158, 127] width 97 height 16
click at [197, 129] on div "Elige las categorías" at bounding box center [158, 127] width 97 height 16
click at [197, 129] on body "Pregunta a Parrot AI Reportes Menú Configuración Personal Facturación Inventari…" at bounding box center [320, 172] width 641 height 344
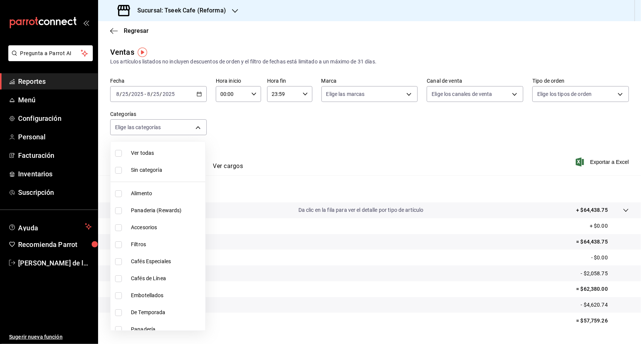
click at [334, 103] on div at bounding box center [320, 172] width 641 height 344
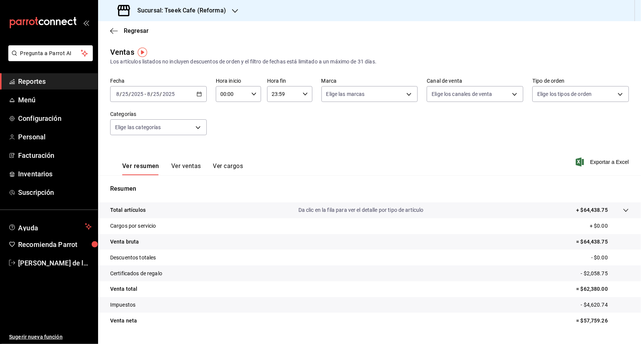
click at [192, 95] on div "2025-08-25 8 / 25 / 2025 - 2025-08-25 8 / 25 / 2025" at bounding box center [158, 94] width 97 height 16
click at [237, 110] on div "Fecha 2025-08-25 8 / 25 / 2025 - 2025-08-25 8 / 25 / 2025 Hora inicio 00:00 Hor…" at bounding box center [369, 111] width 519 height 66
drag, startPoint x: 197, startPoint y: 92, endPoint x: 174, endPoint y: 105, distance: 26.3
click at [197, 92] on \(Stroke\) "button" at bounding box center [199, 94] width 5 height 4
click at [116, 135] on li "Ayer" at bounding box center [146, 133] width 71 height 17
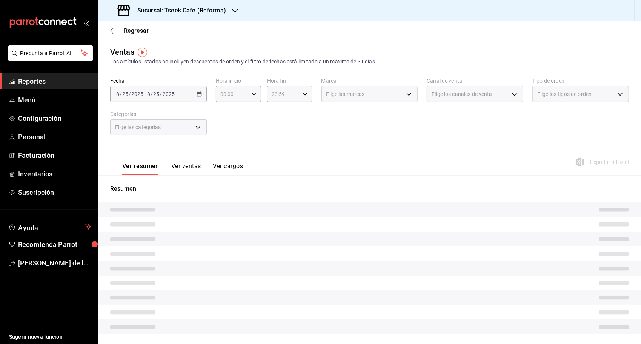
click at [195, 119] on div "Elige las categorías" at bounding box center [158, 127] width 97 height 16
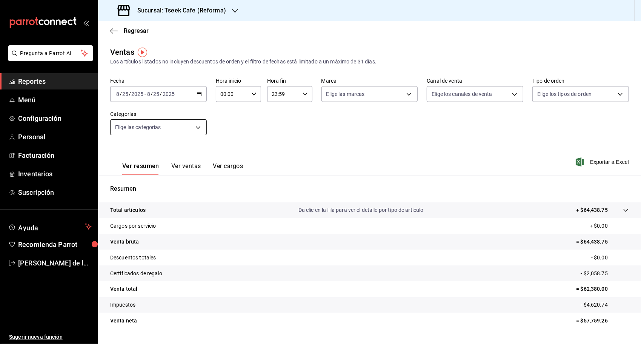
click at [195, 122] on body "Pregunta a Parrot AI Reportes Menú Configuración Personal Facturación Inventari…" at bounding box center [320, 172] width 641 height 344
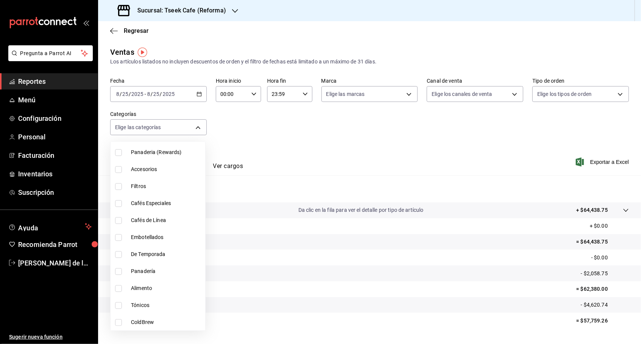
scroll to position [75, 0]
click at [158, 186] on span "Cafés Especiales" at bounding box center [166, 186] width 71 height 8
type input "93e277f1-8231-4336-bf9f-0949b24338d8"
checkbox input "true"
click at [156, 203] on span "Cafés de Línea" at bounding box center [166, 203] width 71 height 8
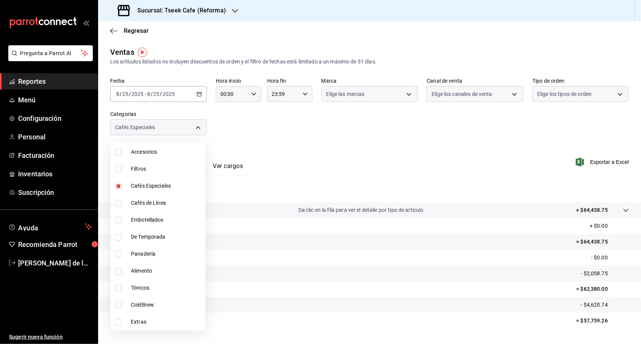
type input "93e277f1-8231-4336-bf9f-0949b24338d8,8d8e4717-fa30-4a01-a73f-843e0fee67dd"
checkbox input "true"
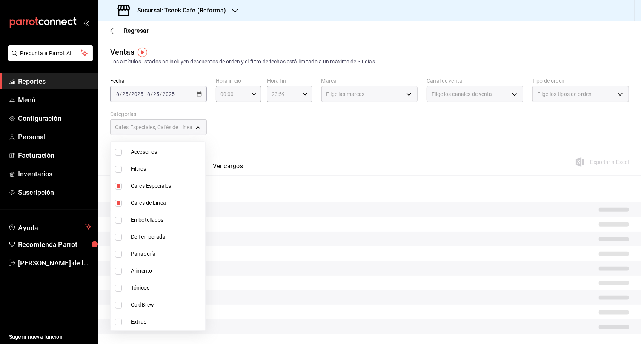
click at [251, 140] on div at bounding box center [320, 172] width 641 height 344
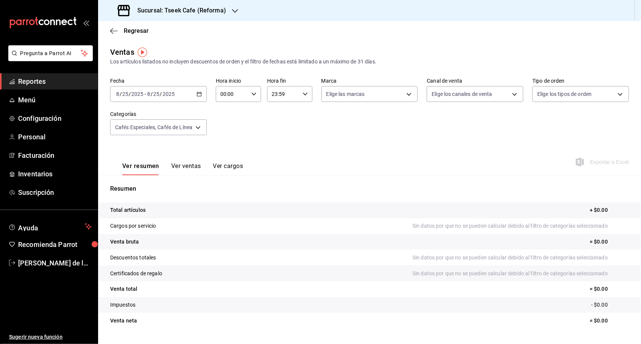
click at [173, 164] on button "Ver ventas" at bounding box center [186, 168] width 30 height 13
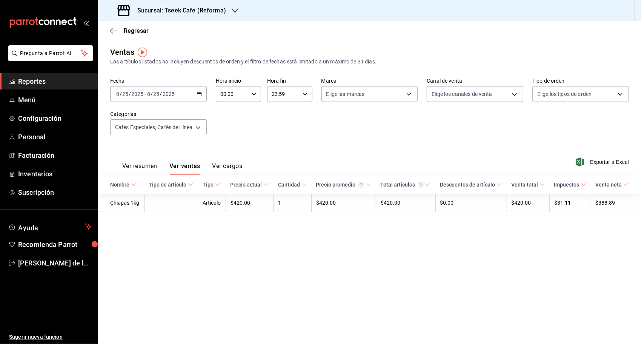
click at [203, 94] on div "2025-08-25 8 / 25 / 2025 - 2025-08-25 8 / 25 / 2025" at bounding box center [158, 94] width 97 height 16
click at [243, 115] on div "Fecha 2025-08-25 8 / 25 / 2025 - 2025-08-25 8 / 25 / 2025 Hoy Ayer Semana actua…" at bounding box center [369, 111] width 519 height 66
click at [197, 97] on div "2025-08-25 8 / 25 / 2025 - 2025-08-25 8 / 25 / 2025" at bounding box center [158, 94] width 97 height 16
click at [140, 164] on span "Mes actual" at bounding box center [146, 168] width 58 height 8
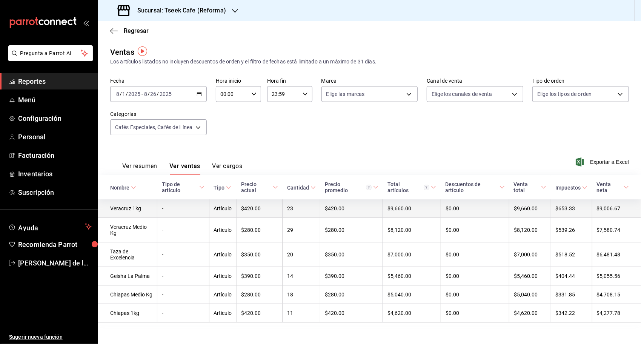
scroll to position [8, 0]
